Goal: Task Accomplishment & Management: Use online tool/utility

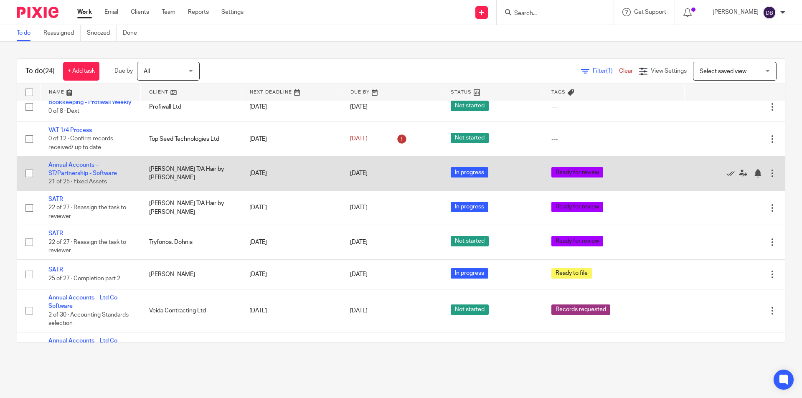
scroll to position [529, 0]
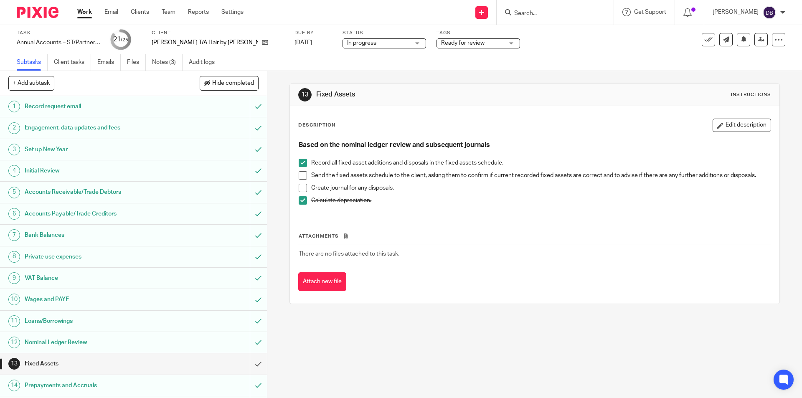
click at [452, 42] on span "Ready for review" at bounding box center [462, 43] width 43 height 6
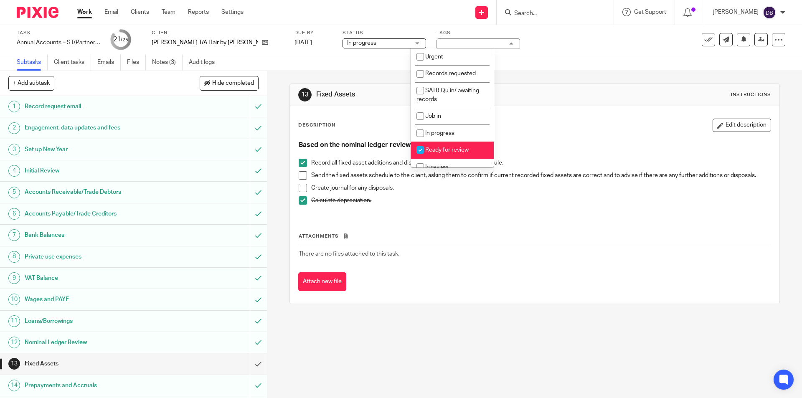
click at [449, 149] on span "Ready for review" at bounding box center [446, 150] width 43 height 6
checkbox input "false"
click at [448, 160] on li "In review" at bounding box center [452, 167] width 83 height 17
checkbox input "true"
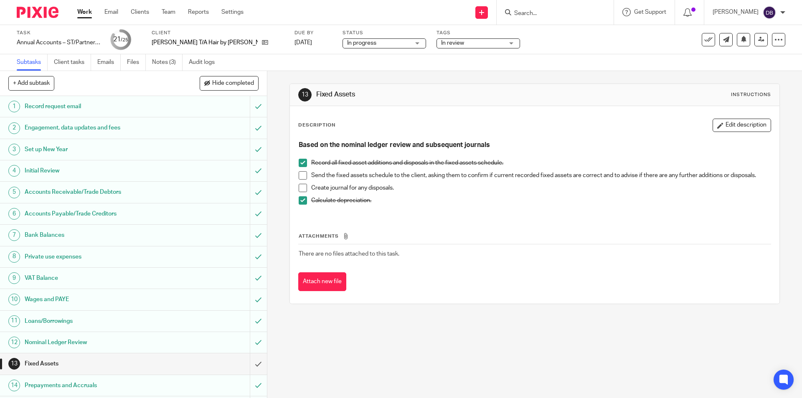
click at [278, 149] on div "13 Fixed Assets Instructions Description Edit description Based on the nominal …" at bounding box center [534, 234] width 535 height 327
click at [166, 60] on link "Notes (3)" at bounding box center [167, 62] width 31 height 16
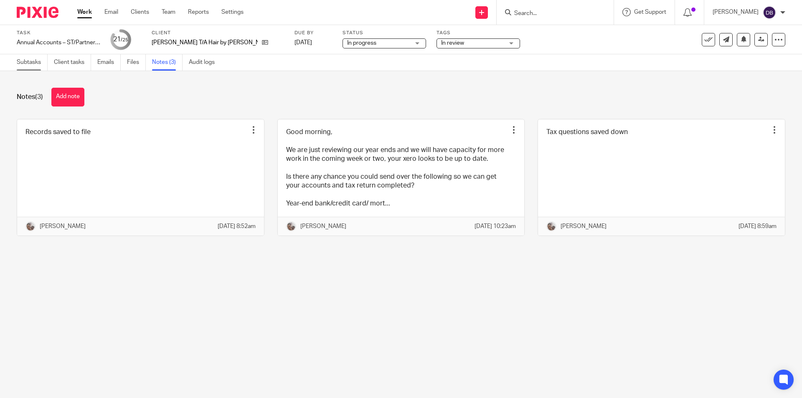
click at [26, 61] on link "Subtasks" at bounding box center [32, 62] width 31 height 16
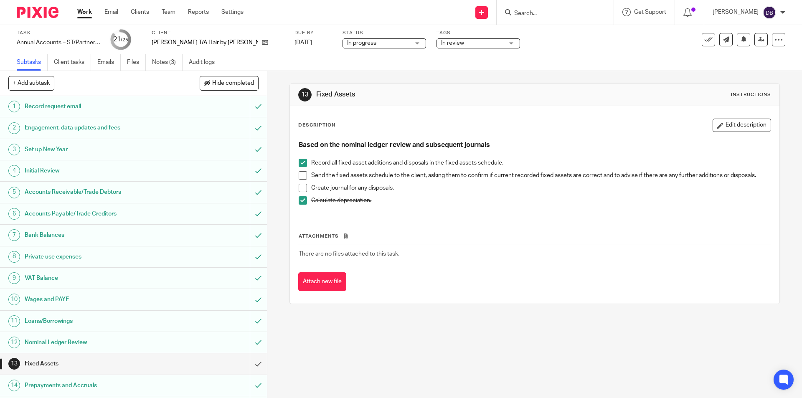
click at [93, 214] on h1 "Accounts Payable/Trade Creditors" at bounding box center [97, 214] width 145 height 13
